Goal: Navigation & Orientation: Find specific page/section

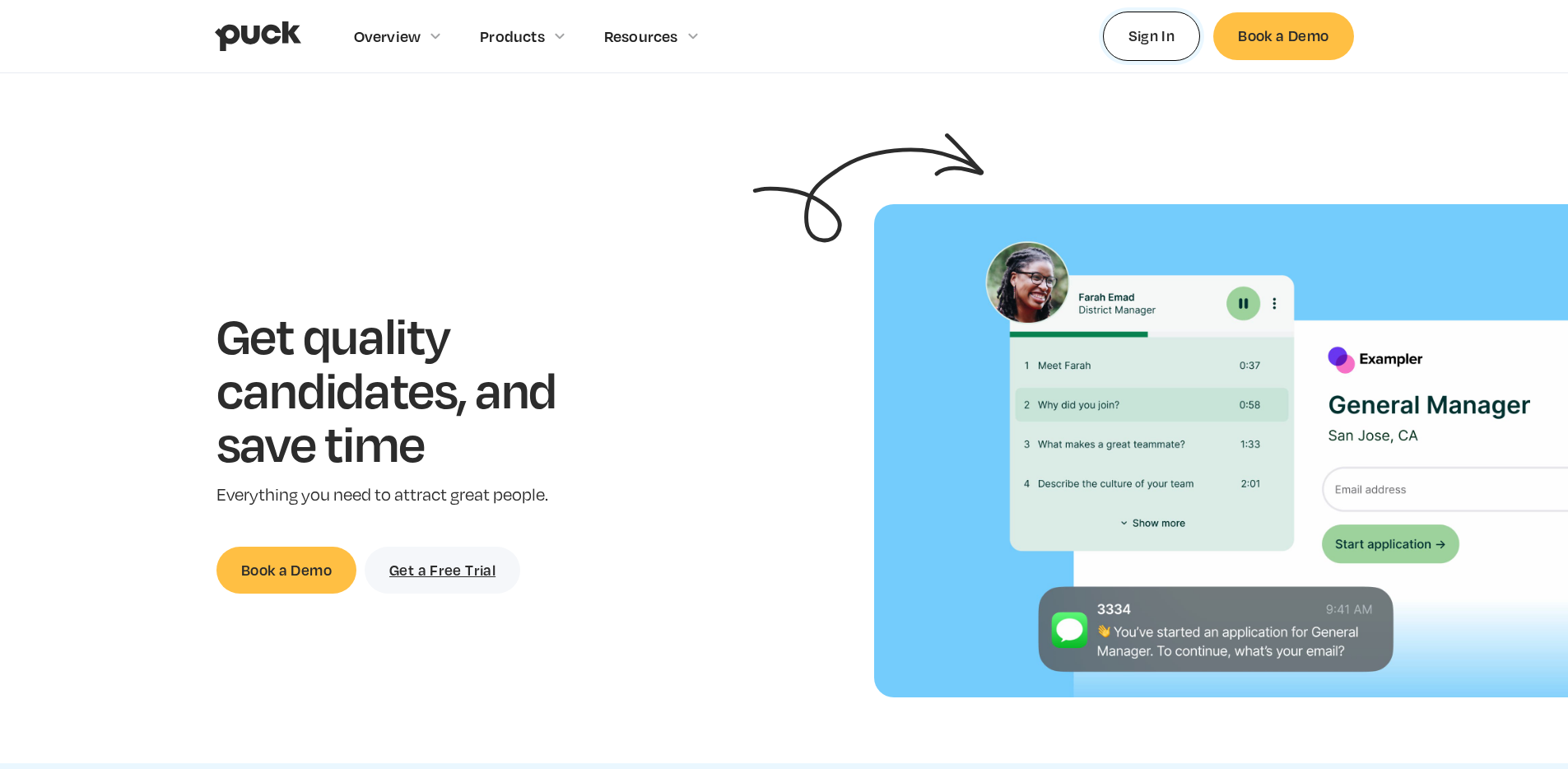
click at [1107, 49] on link "Sign In" at bounding box center [1151, 35] width 98 height 49
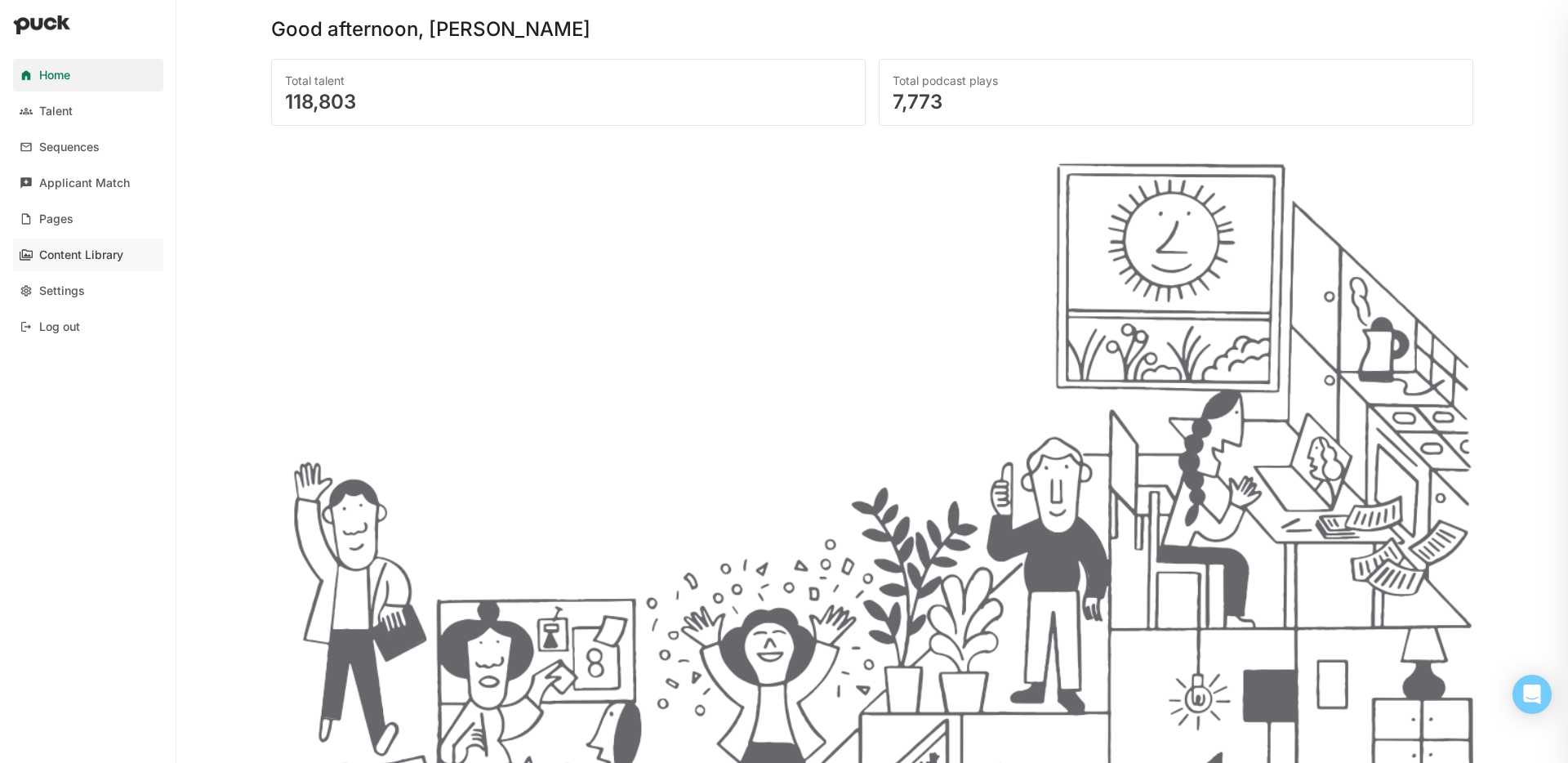
click at [52, 257] on div "Content Library" at bounding box center [81, 255] width 84 height 14
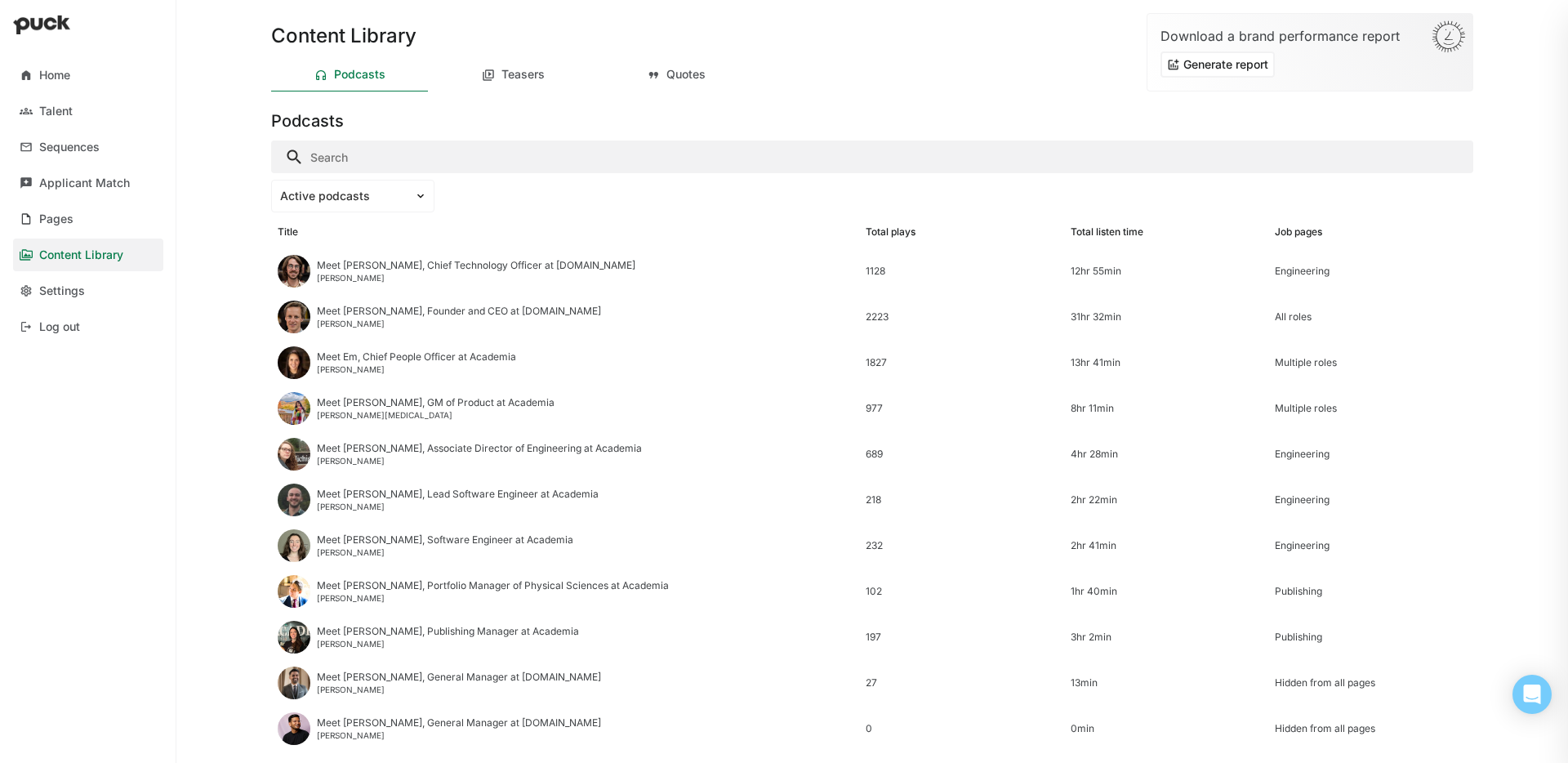
click at [54, 212] on div "Pages" at bounding box center [57, 219] width 34 height 14
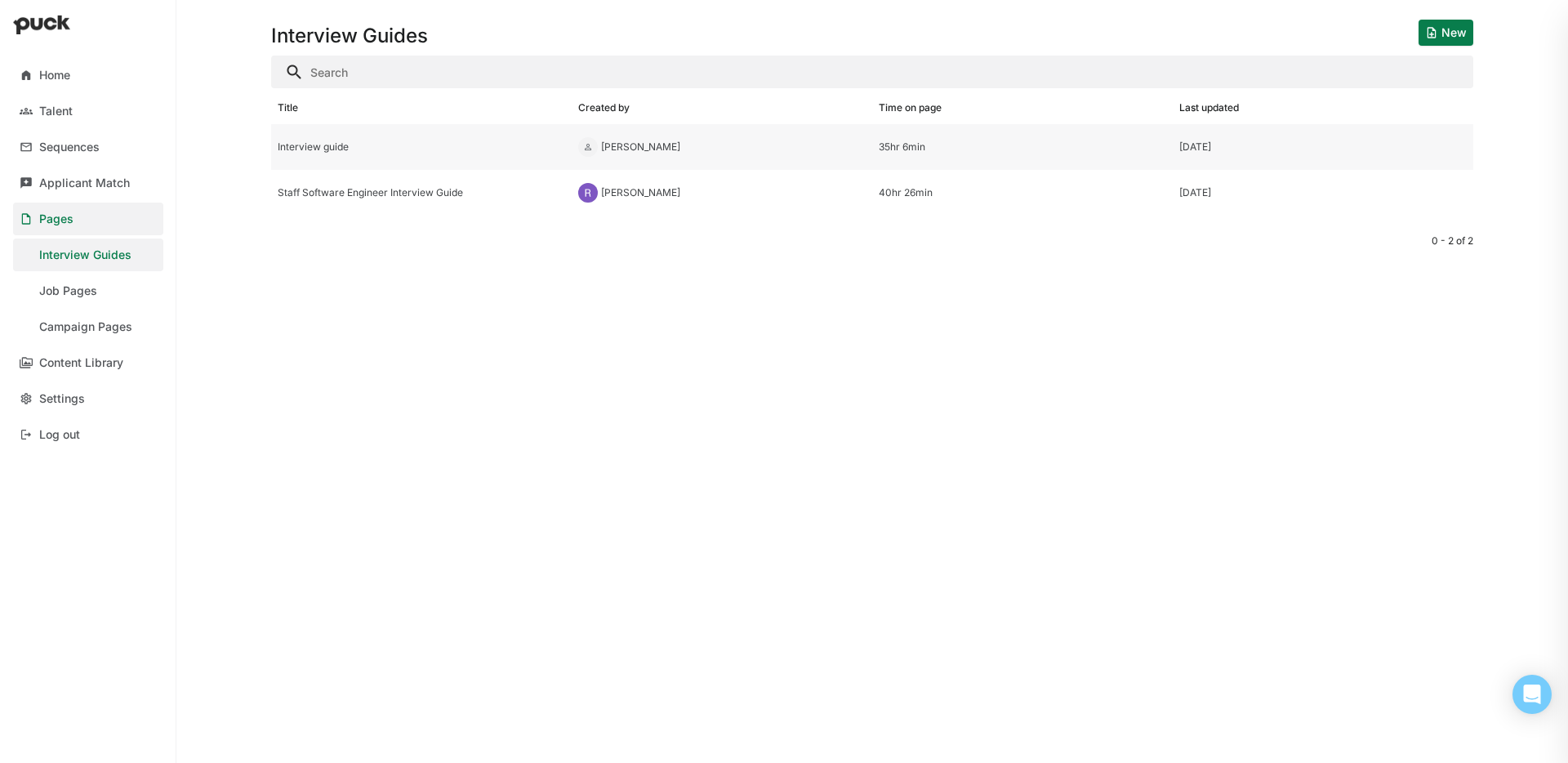
click at [351, 143] on div "Interview guide" at bounding box center [421, 147] width 288 height 11
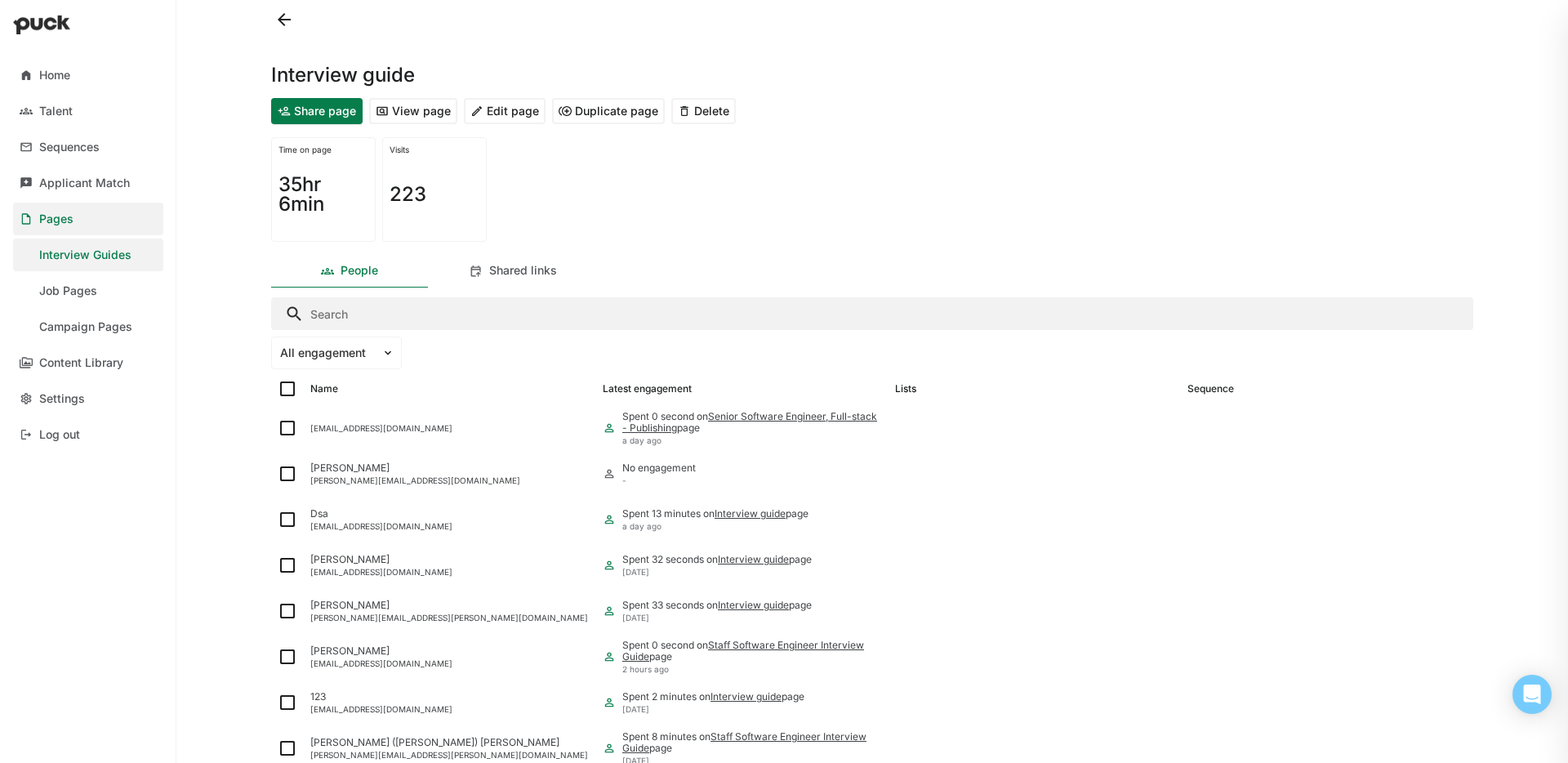
click at [346, 115] on button "Share page" at bounding box center [316, 111] width 92 height 26
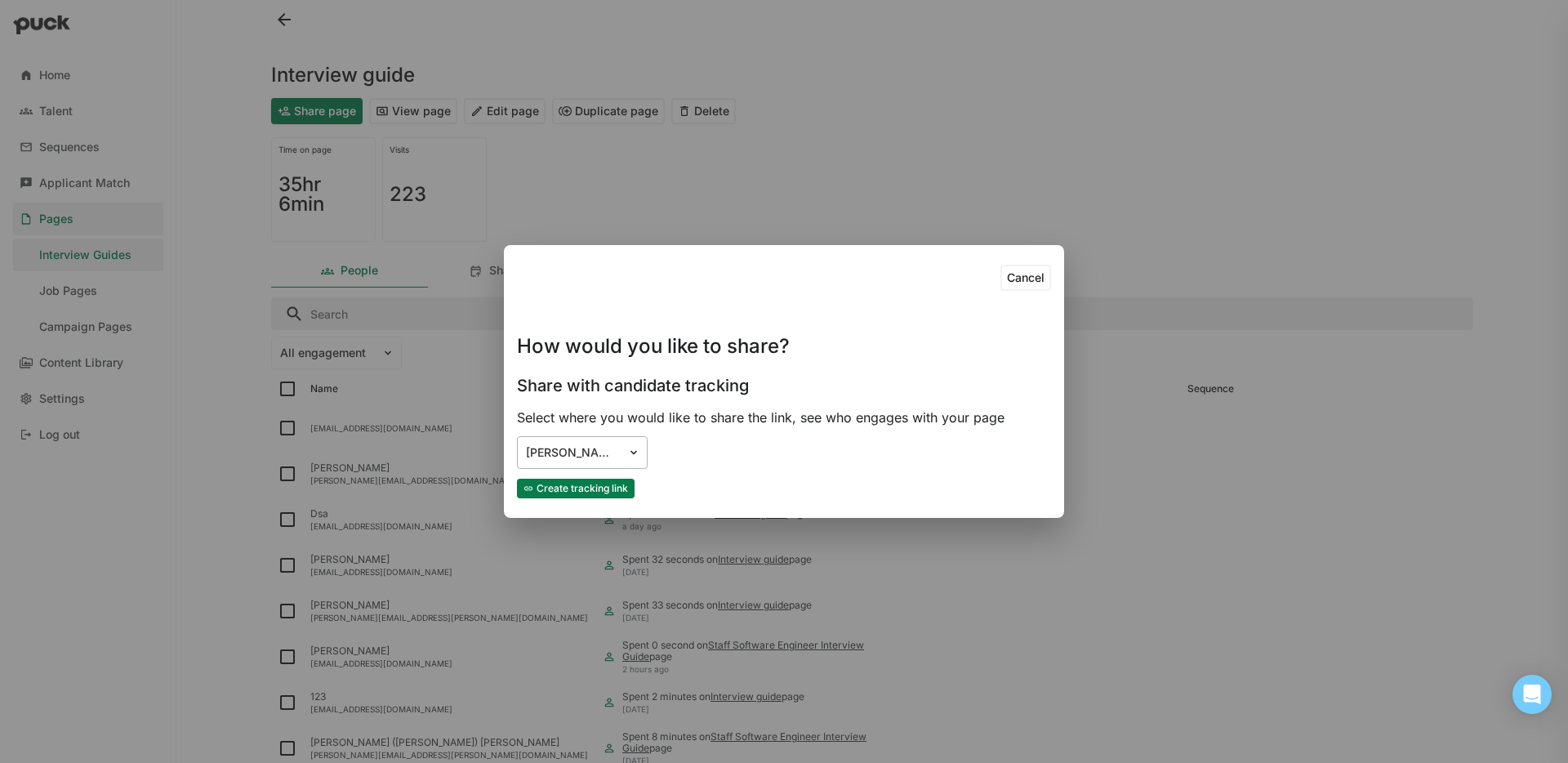
click at [574, 458] on div "[PERSON_NAME]" at bounding box center [572, 452] width 93 height 14
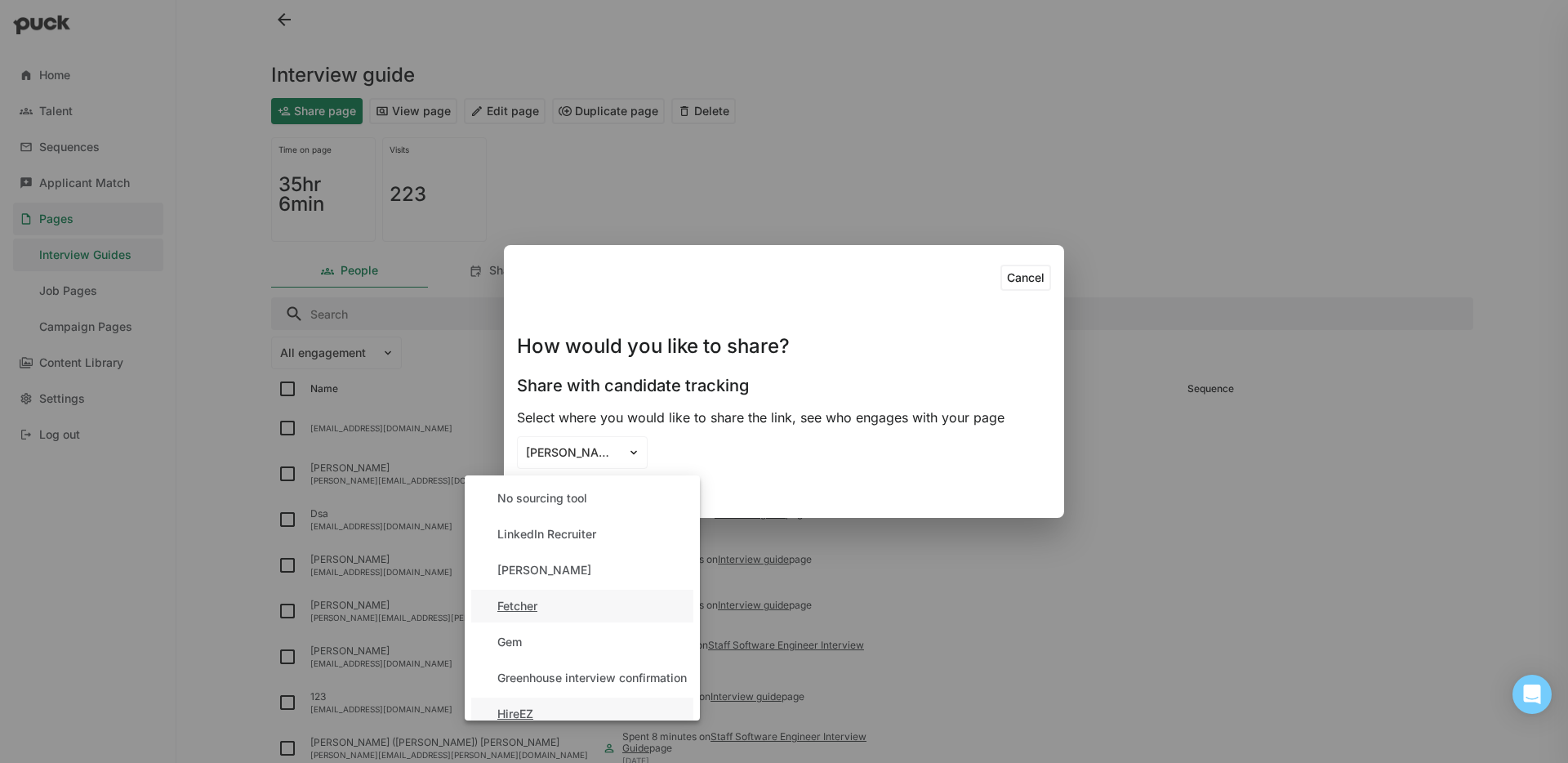
scroll to position [161, 0]
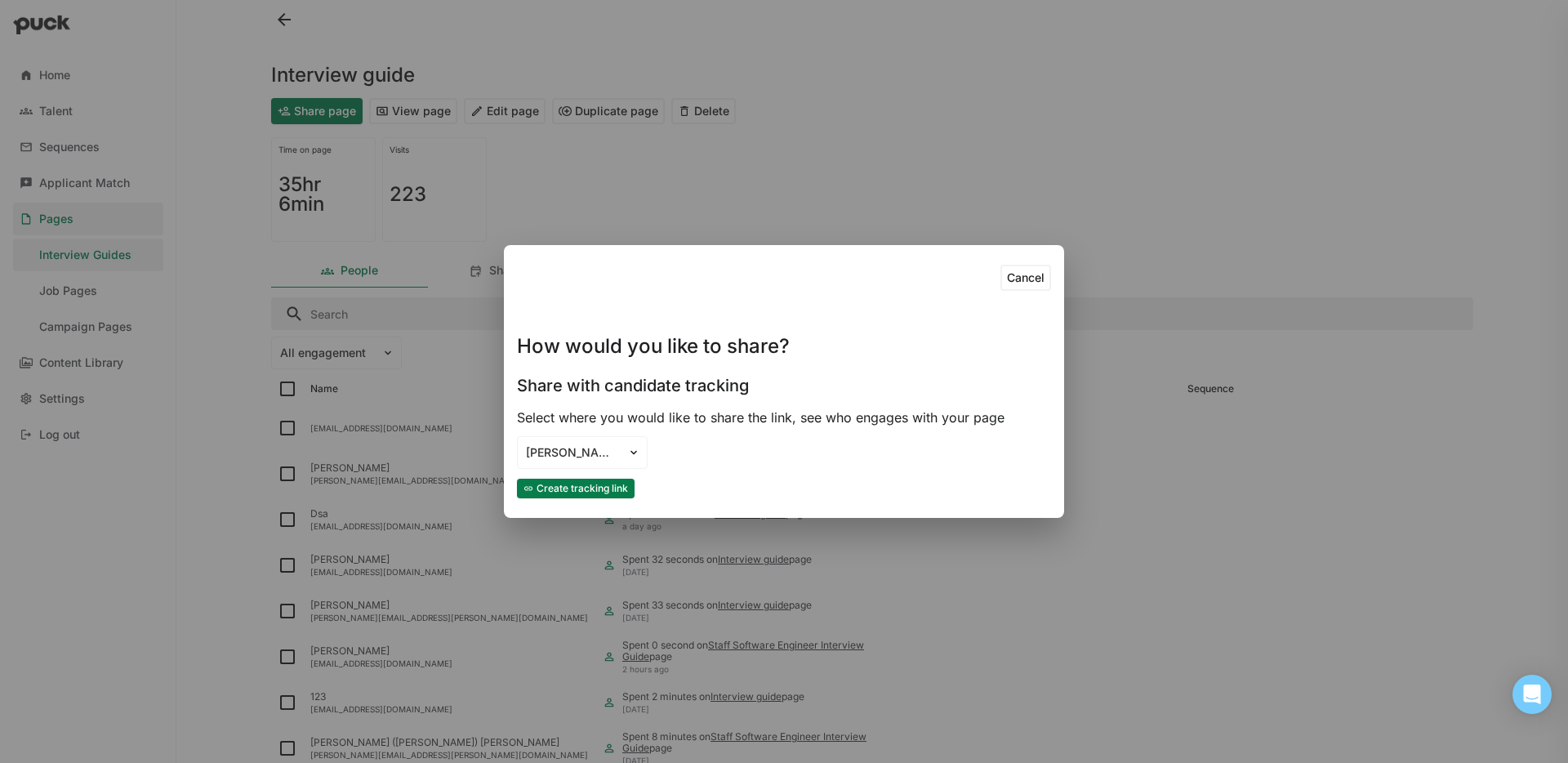
click at [1028, 271] on button "Cancel" at bounding box center [1026, 278] width 51 height 26
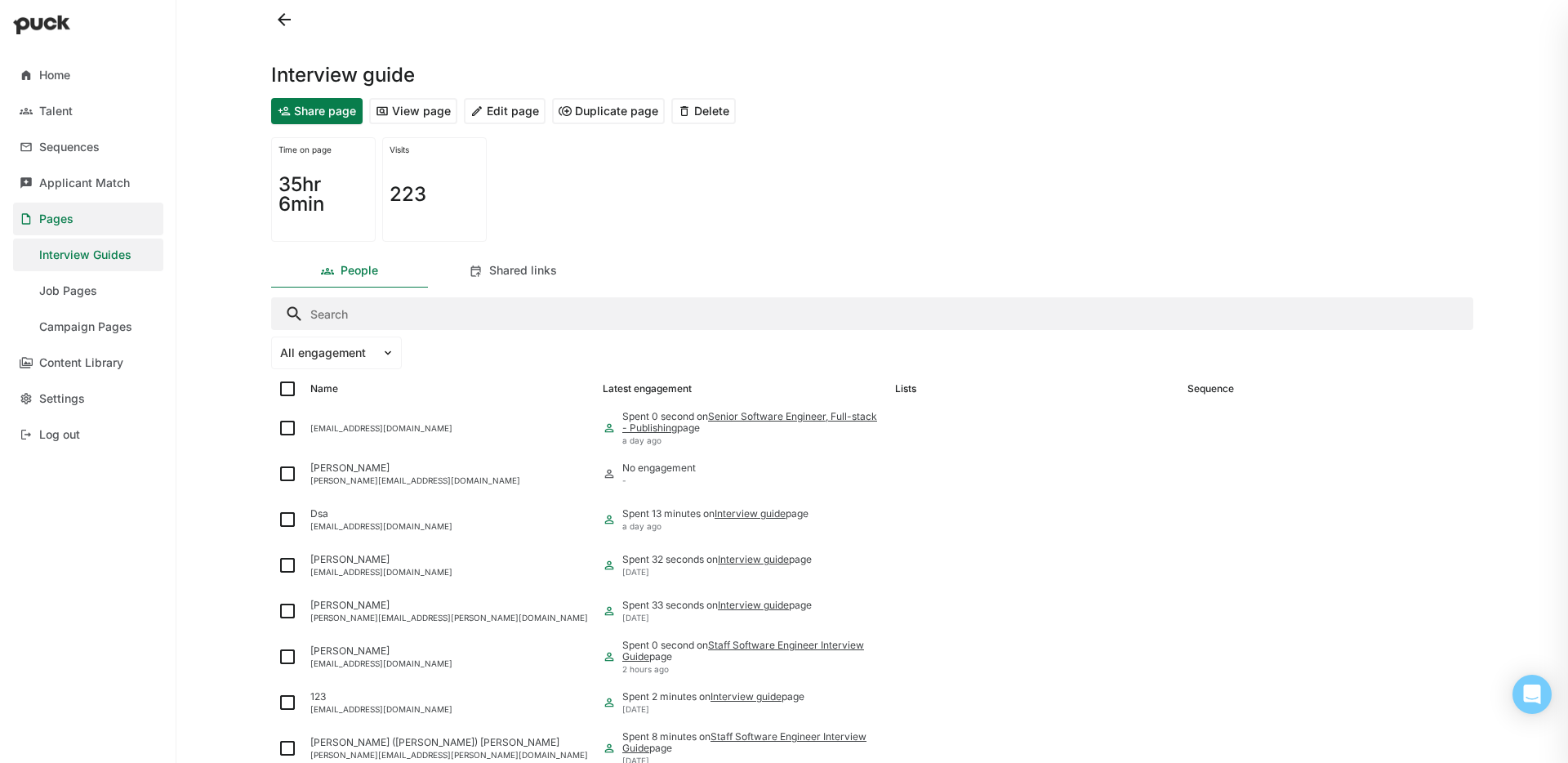
click at [412, 122] on button "View page" at bounding box center [413, 111] width 88 height 26
click at [288, 21] on button at bounding box center [284, 20] width 26 height 26
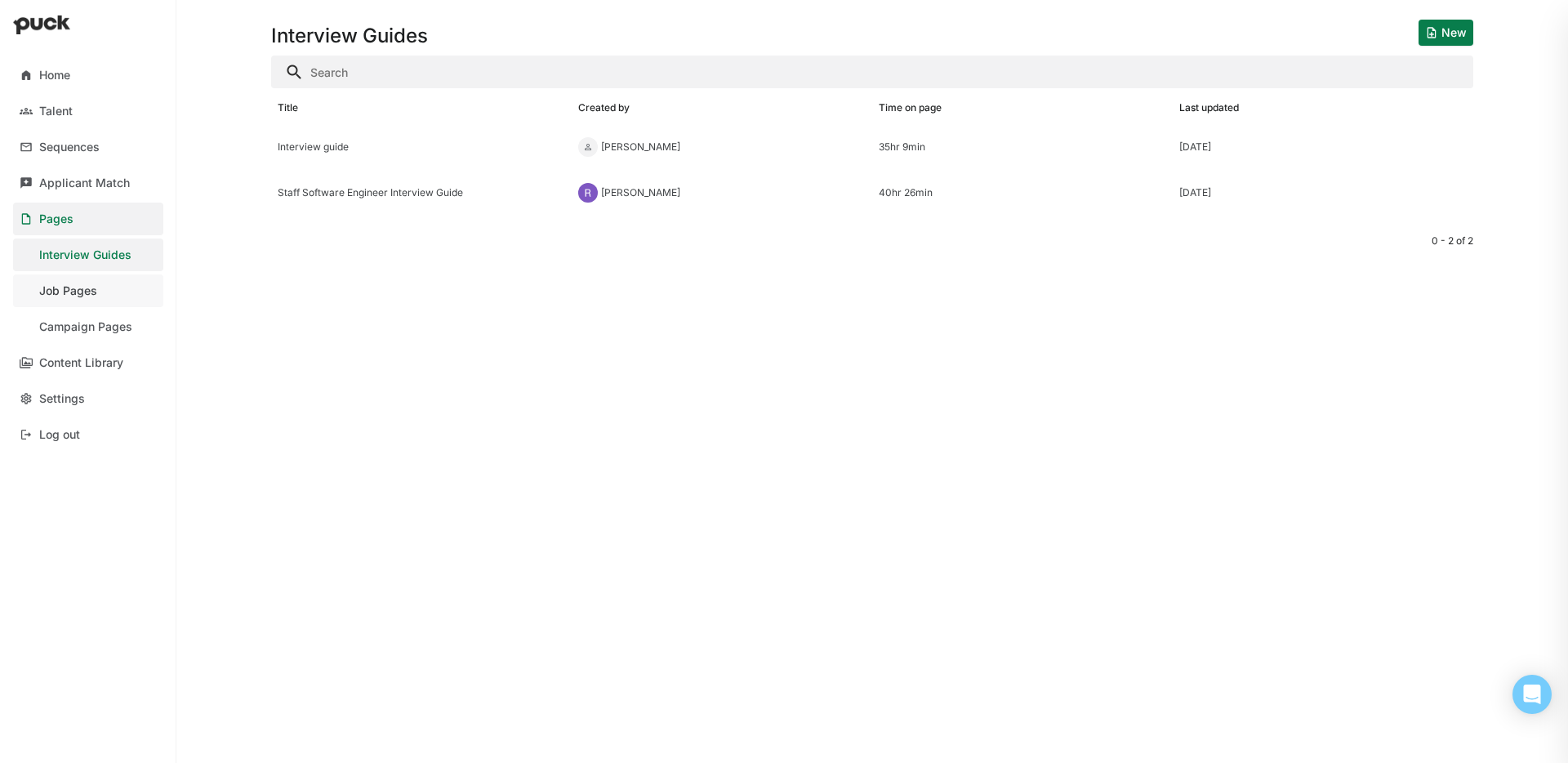
click at [74, 281] on link "Job Pages" at bounding box center [88, 291] width 150 height 33
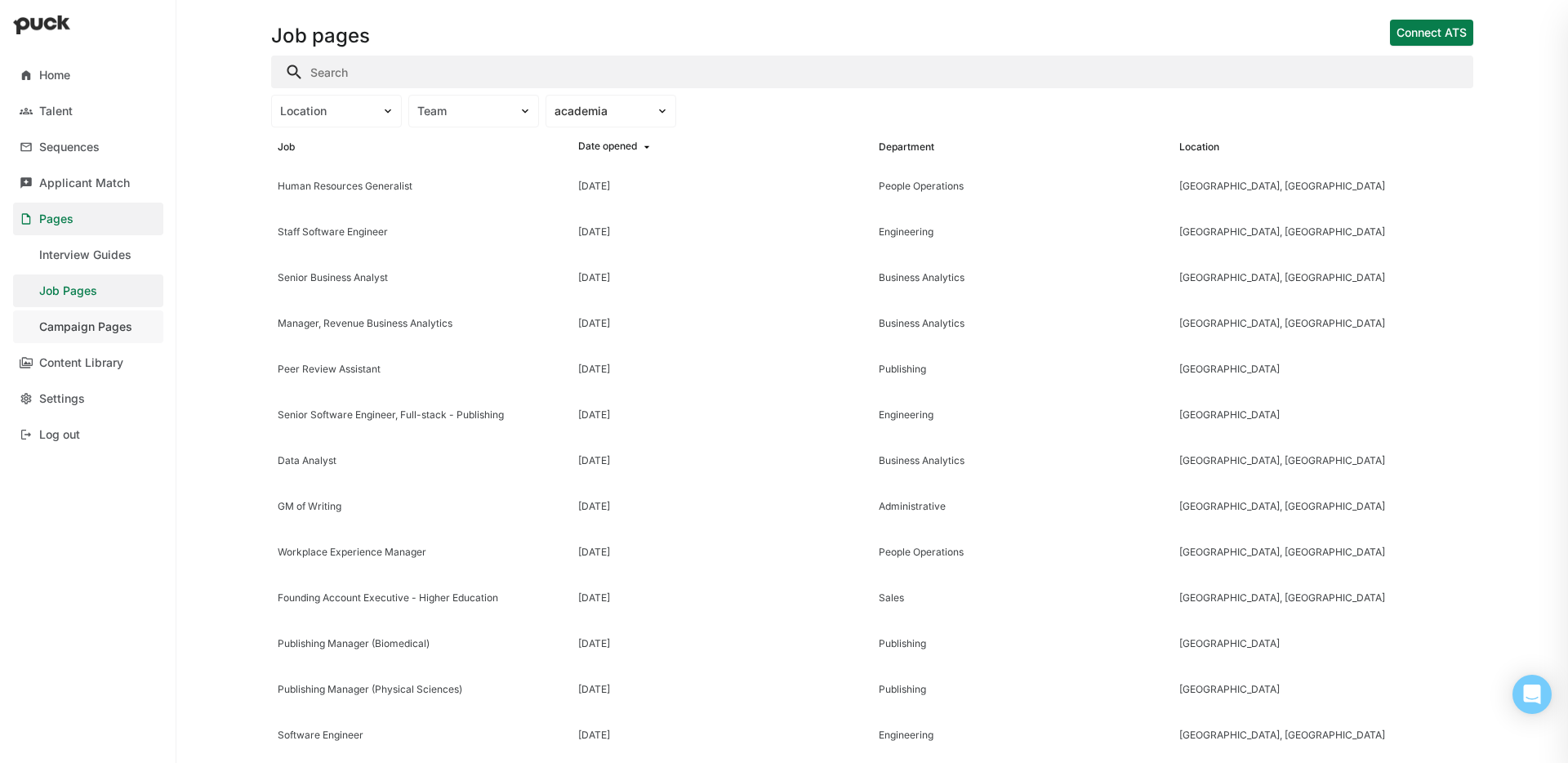
click at [64, 331] on div "Campaign Pages" at bounding box center [86, 327] width 93 height 14
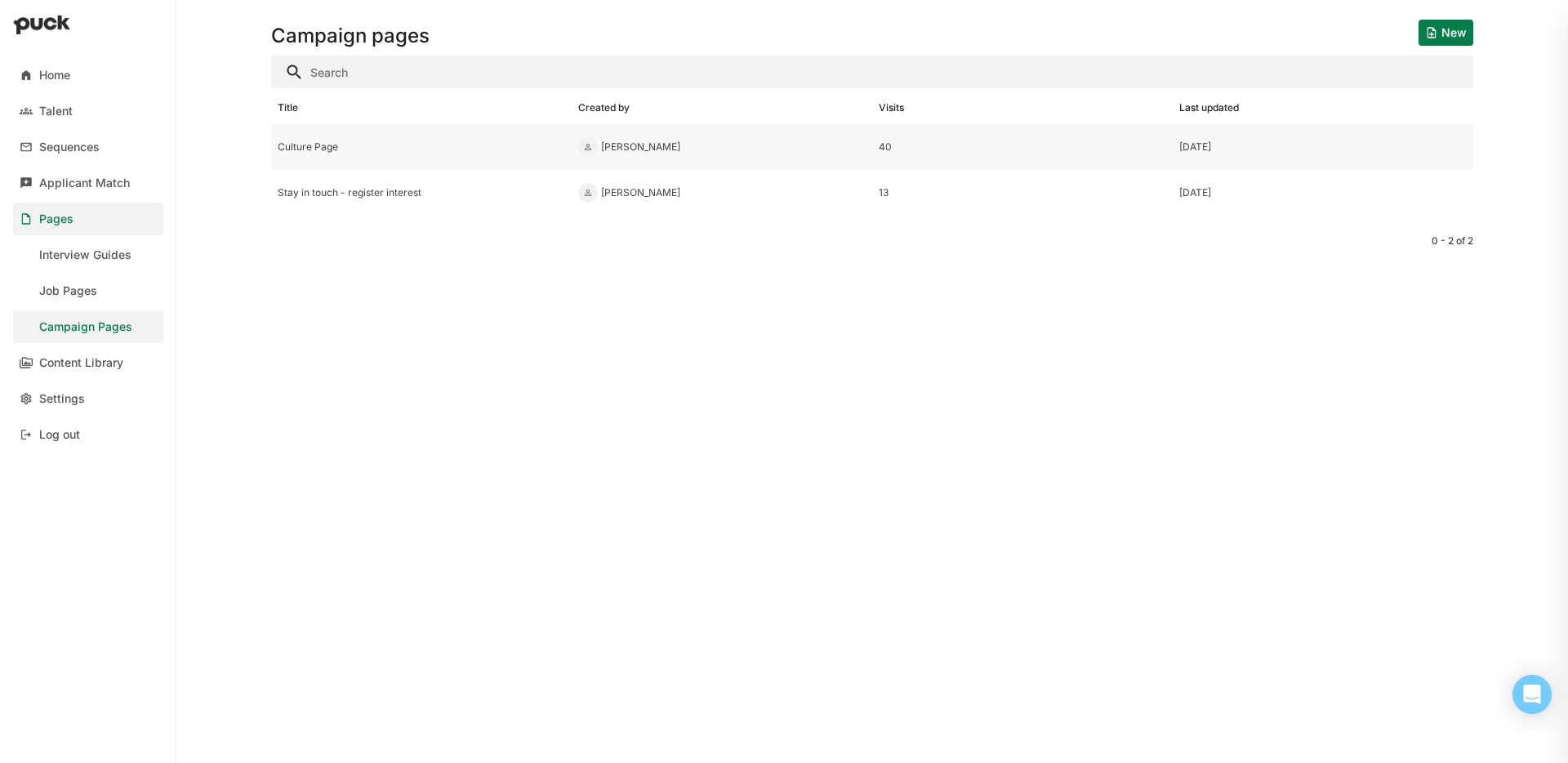
click at [288, 150] on div "Culture Page" at bounding box center [421, 147] width 288 height 11
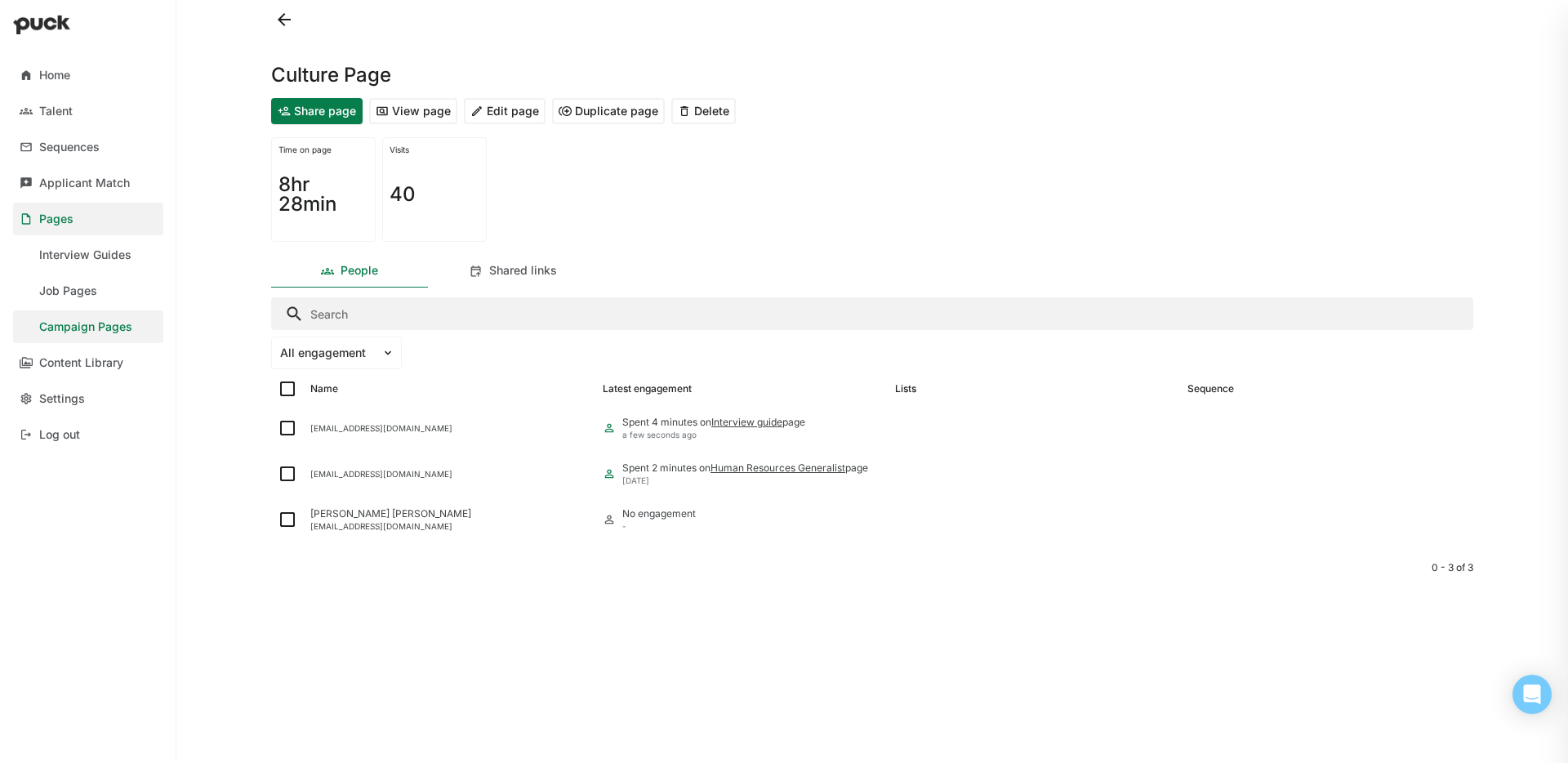
click at [384, 110] on button "View page" at bounding box center [413, 111] width 88 height 26
